Goal: Navigation & Orientation: Go to known website

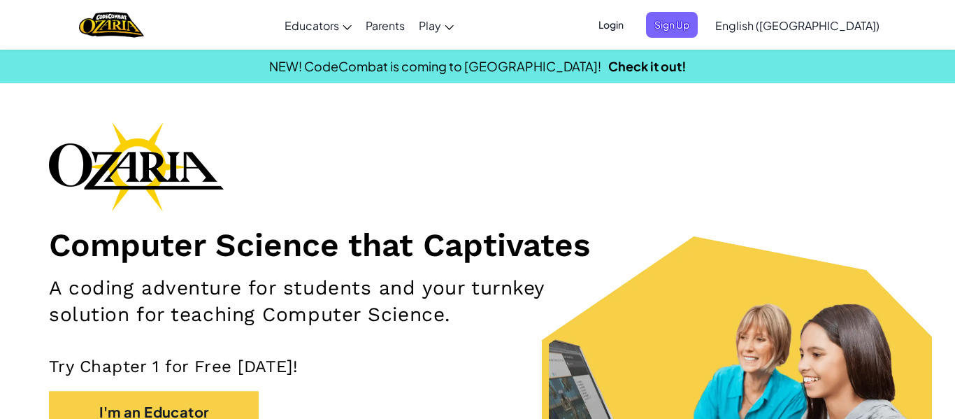
click at [632, 28] on span "Login" at bounding box center [611, 25] width 42 height 26
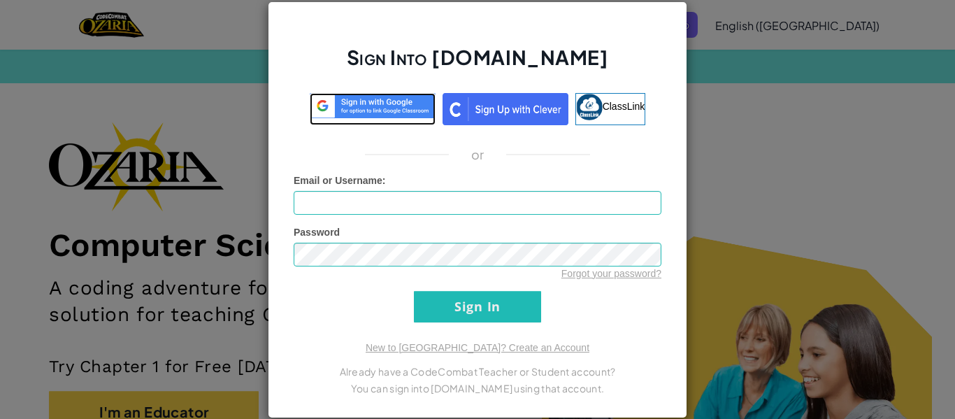
click at [383, 110] on img at bounding box center [373, 106] width 126 height 26
